Goal: Task Accomplishment & Management: Use online tool/utility

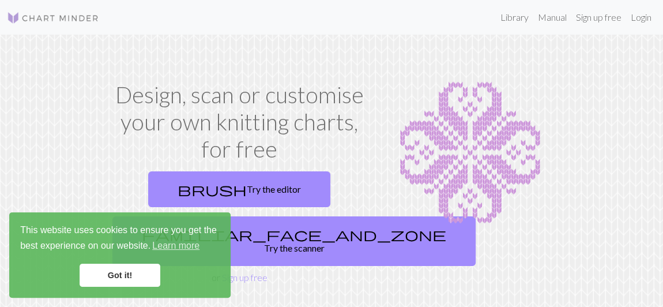
click at [134, 274] on link "Got it!" at bounding box center [120, 274] width 81 height 23
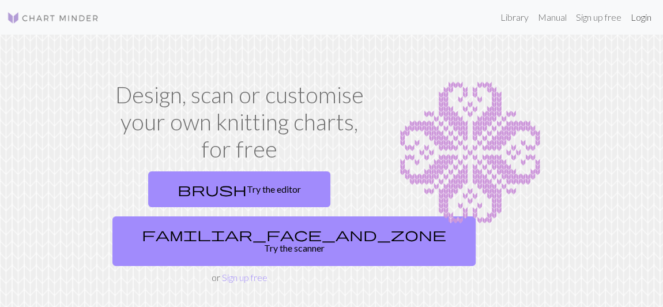
click at [642, 21] on link "Login" at bounding box center [641, 17] width 30 height 23
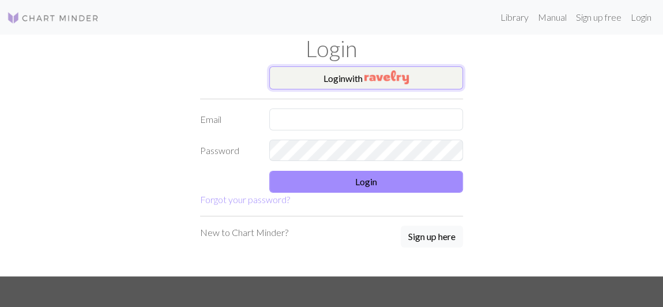
click at [364, 74] on button "Login with" at bounding box center [366, 77] width 194 height 23
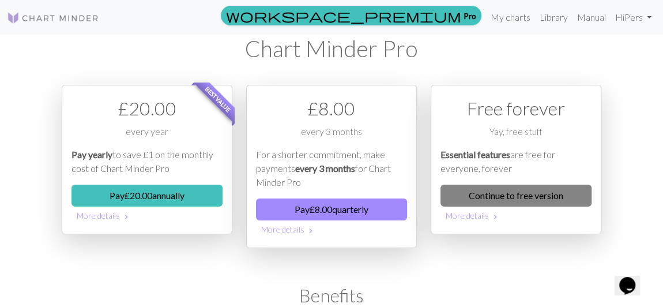
click at [541, 194] on link "Continue to free version" at bounding box center [515, 195] width 151 height 22
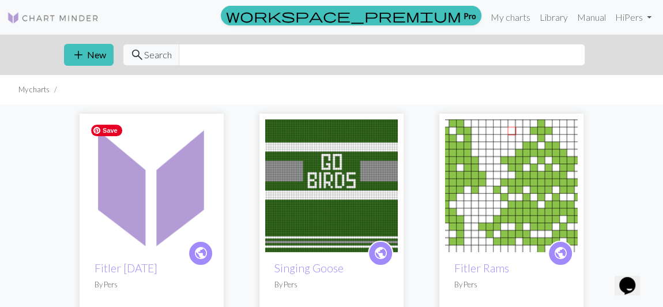
click at [90, 195] on img at bounding box center [151, 185] width 133 height 133
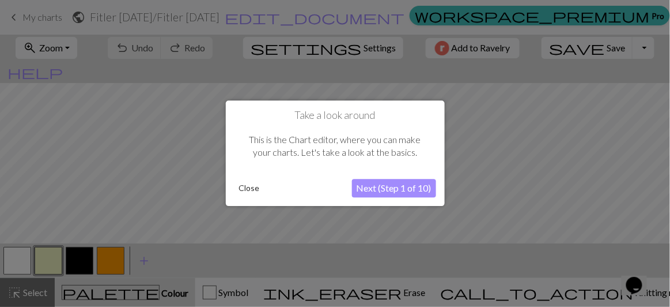
click at [245, 190] on button "Close" at bounding box center [250, 188] width 30 height 17
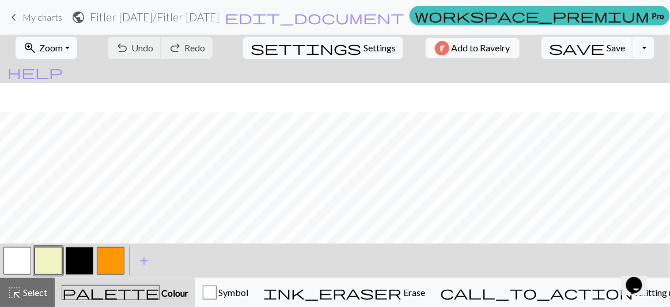
scroll to position [61, 0]
click at [74, 43] on button "zoom_in Zoom Zoom" at bounding box center [47, 48] width 62 height 22
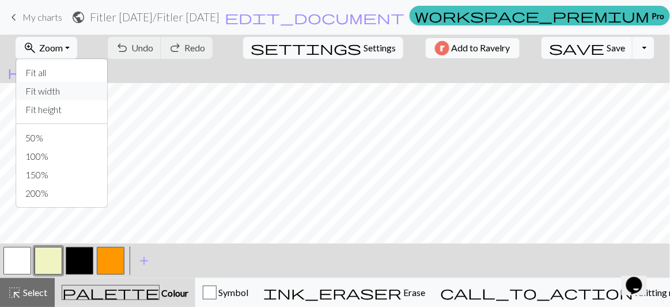
click at [63, 87] on button "Fit width" at bounding box center [61, 91] width 91 height 18
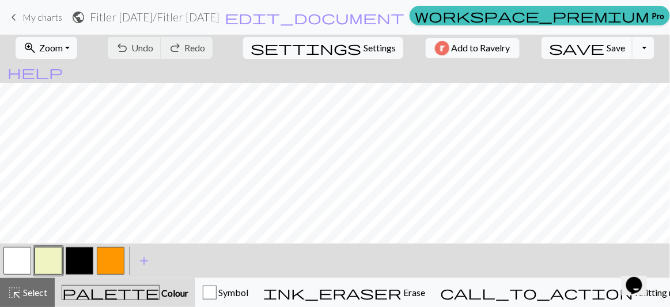
scroll to position [7, 0]
click at [82, 262] on button "button" at bounding box center [80, 261] width 28 height 28
click at [27, 259] on button "button" at bounding box center [17, 261] width 28 height 28
click at [79, 259] on button "button" at bounding box center [80, 261] width 28 height 28
click at [607, 50] on span "Save" at bounding box center [616, 47] width 18 height 11
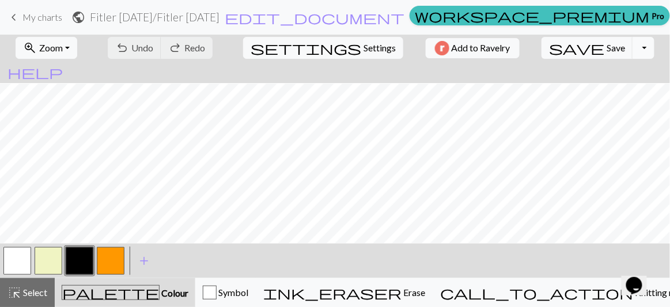
click at [633, 49] on button "Toggle Dropdown" at bounding box center [644, 48] width 22 height 22
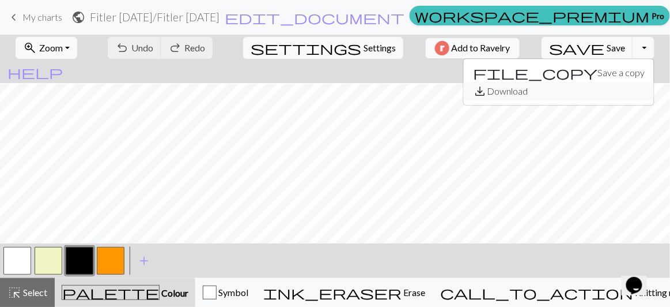
click at [582, 90] on button "save_alt Download" at bounding box center [559, 91] width 190 height 18
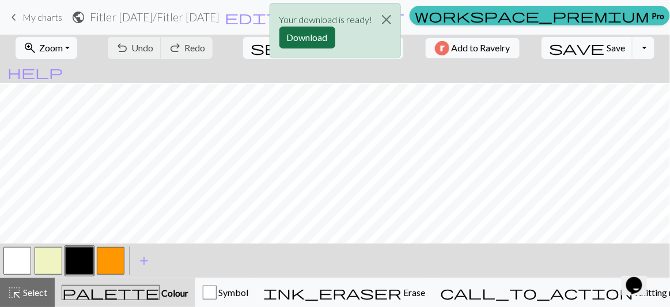
click at [309, 37] on button "Download" at bounding box center [308, 38] width 56 height 22
